Goal: Task Accomplishment & Management: Complete application form

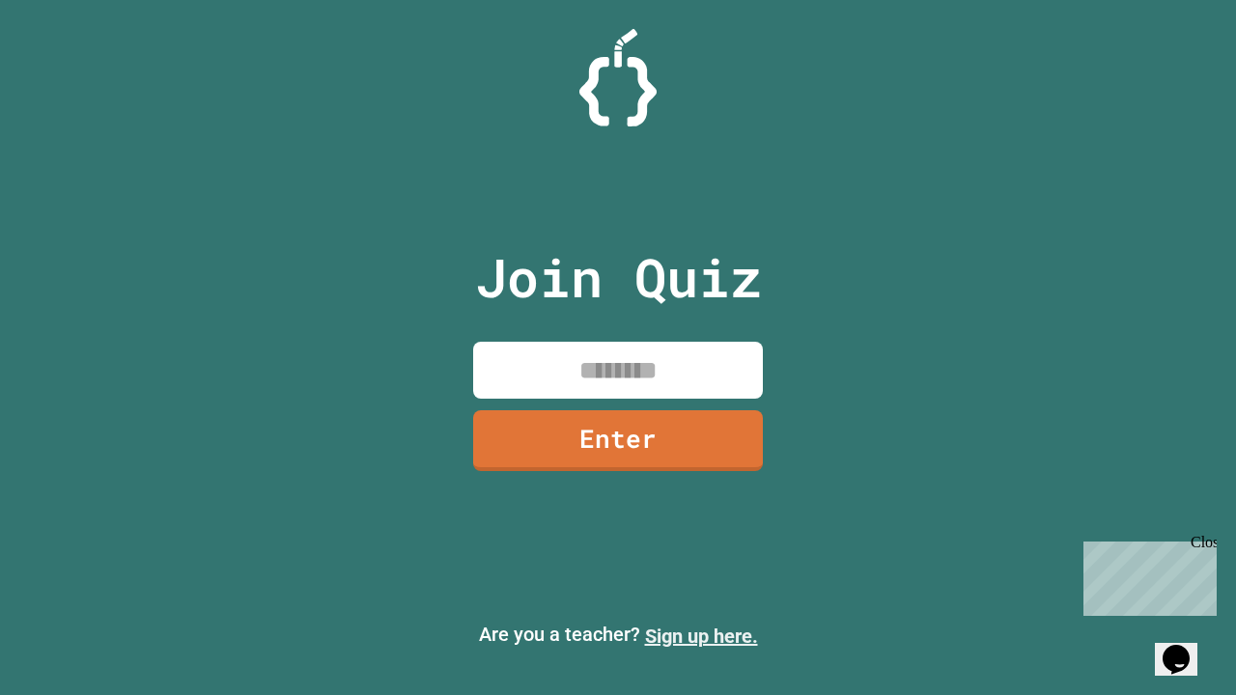
click at [701, 636] on link "Sign up here." at bounding box center [701, 636] width 113 height 23
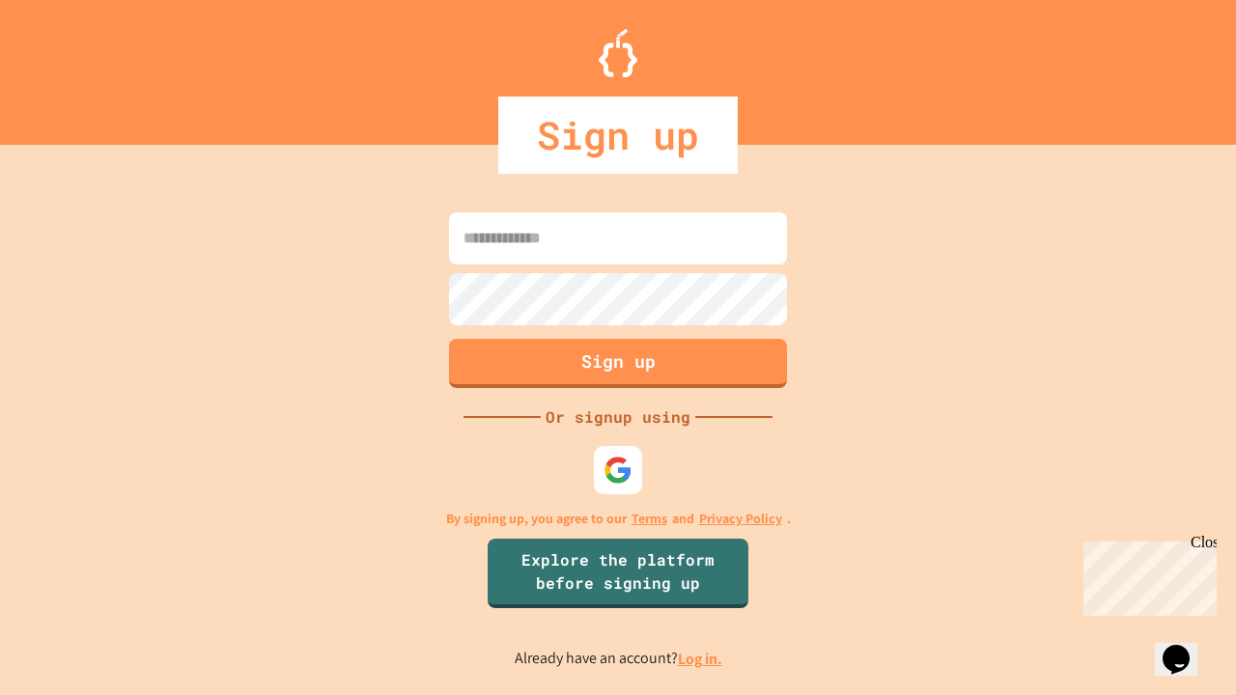
click at [701, 659] on link "Log in." at bounding box center [700, 659] width 44 height 20
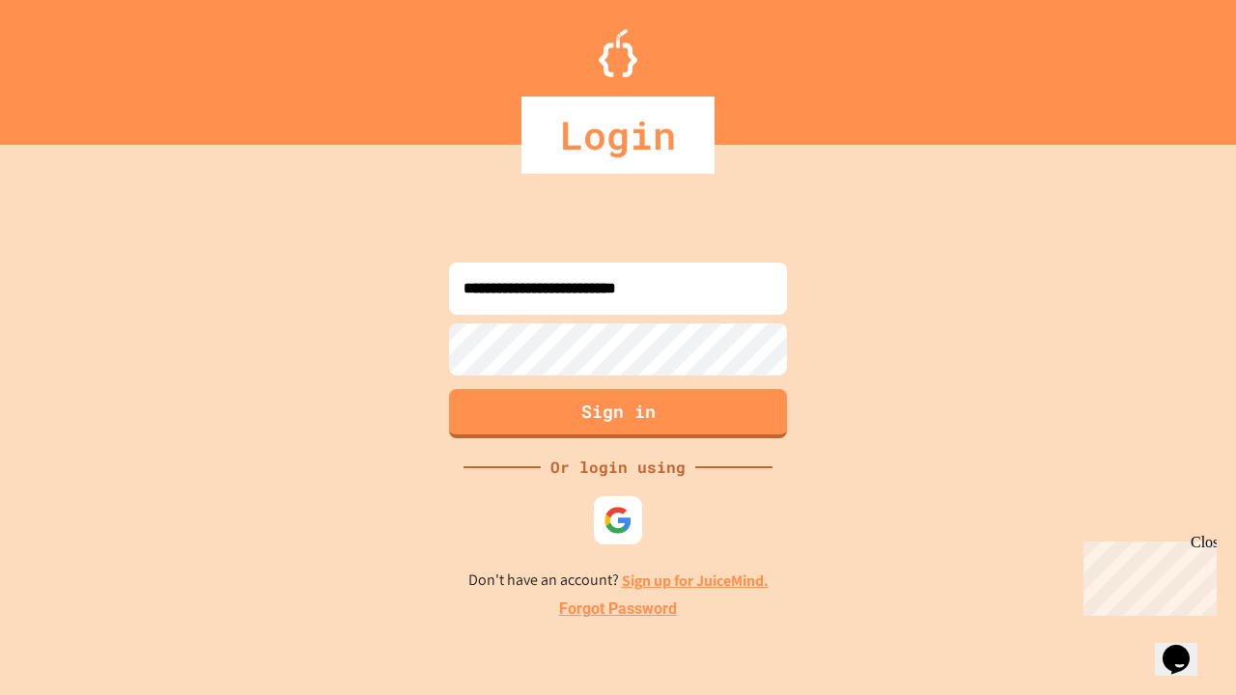
type input "**********"
